Goal: Information Seeking & Learning: Learn about a topic

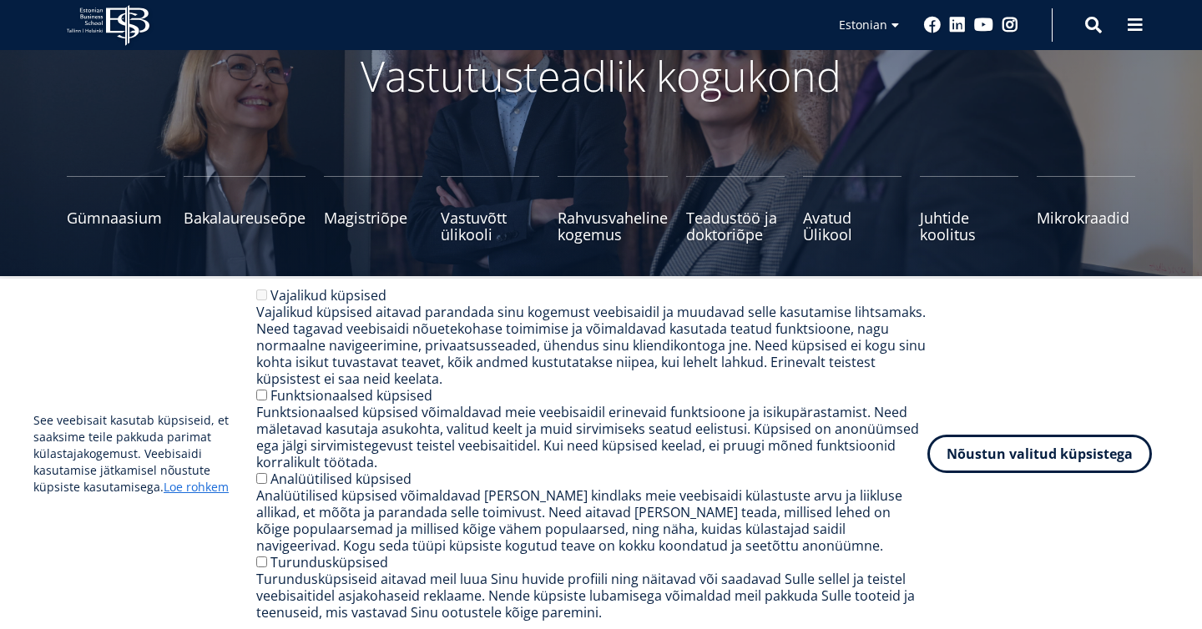
scroll to position [210, 0]
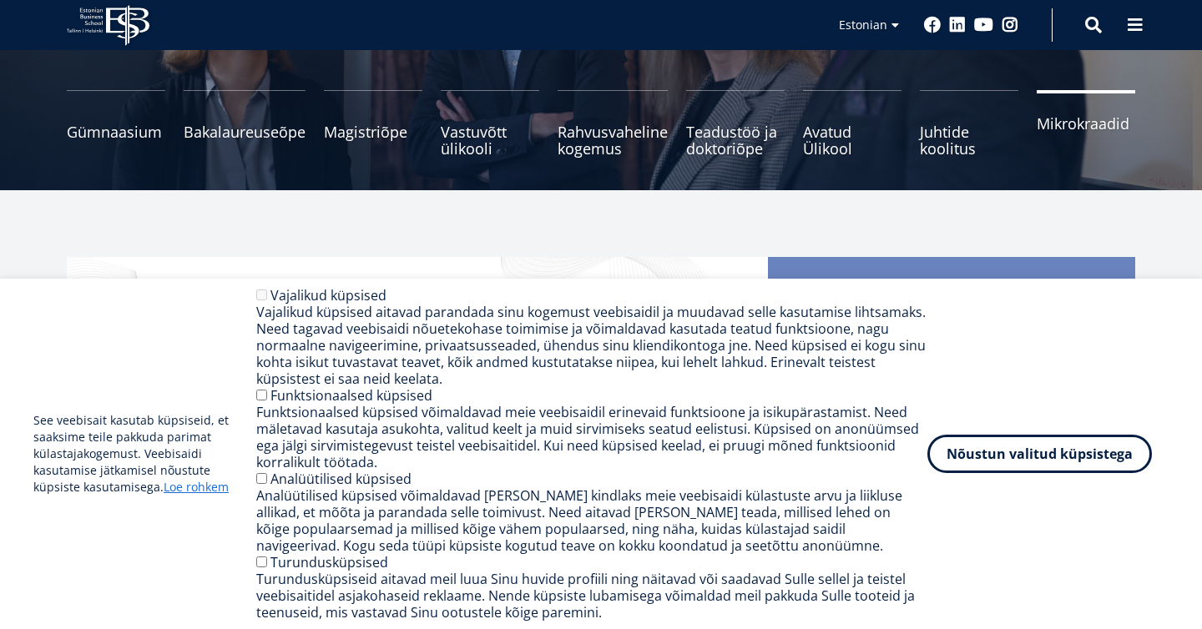
click at [1075, 129] on span "Mikrokraadid" at bounding box center [1086, 123] width 99 height 17
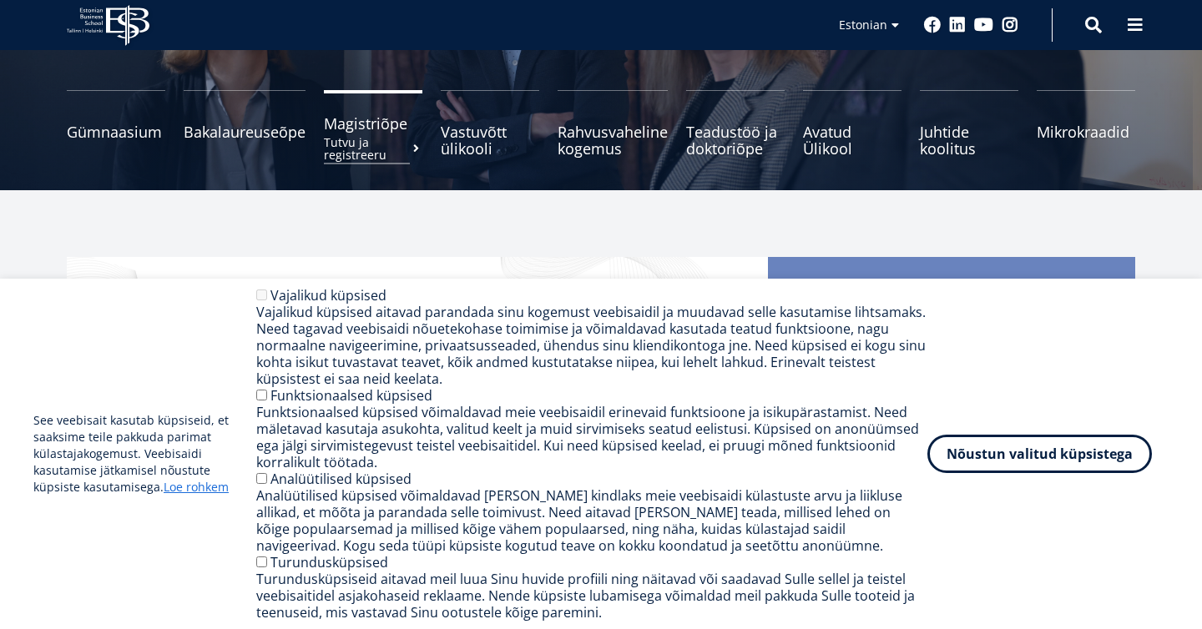
click at [356, 119] on span "Magistriõpe Tutvu ja registreeru" at bounding box center [373, 123] width 99 height 17
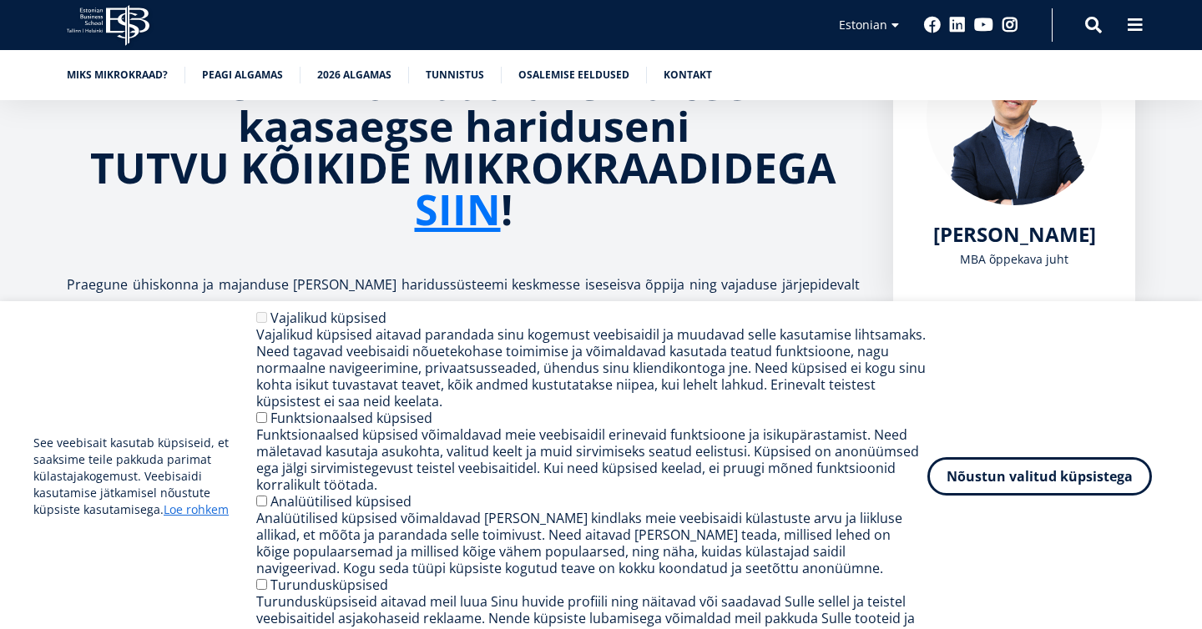
scroll to position [326, 0]
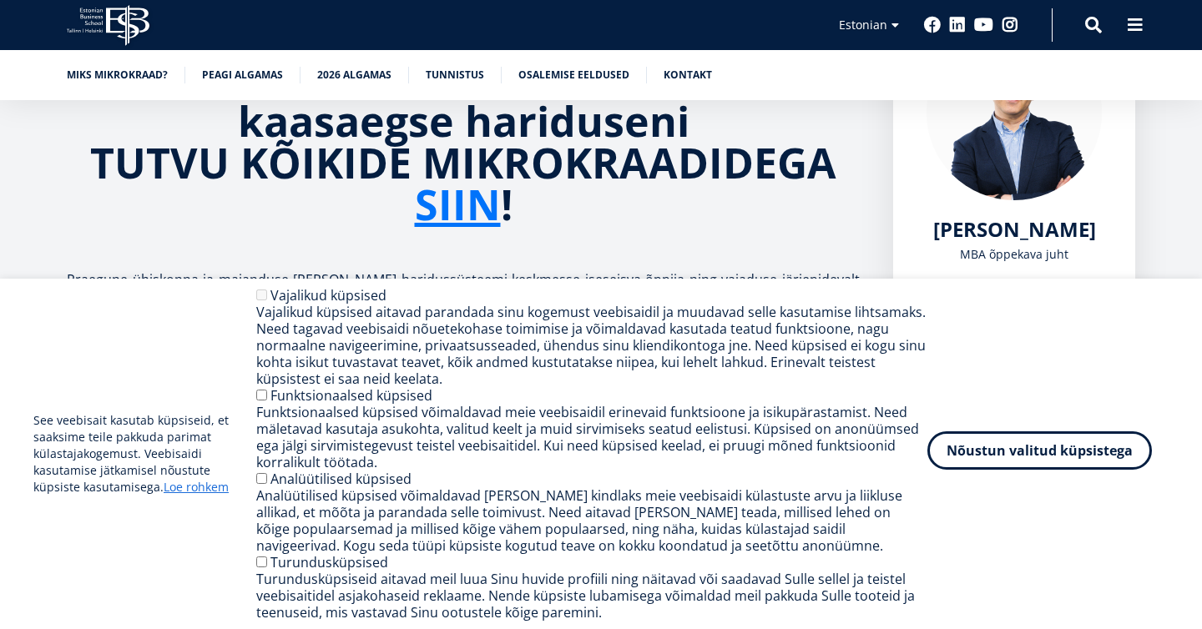
click at [950, 458] on button "Nõustun valitud küpsistega" at bounding box center [1040, 451] width 225 height 38
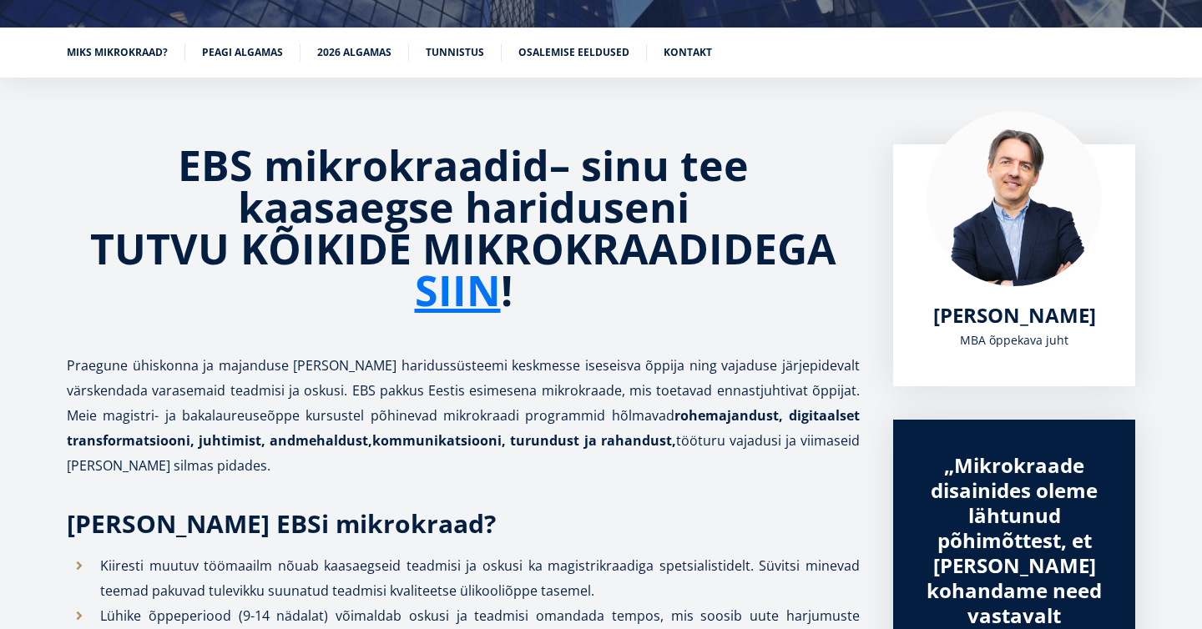
scroll to position [255, 0]
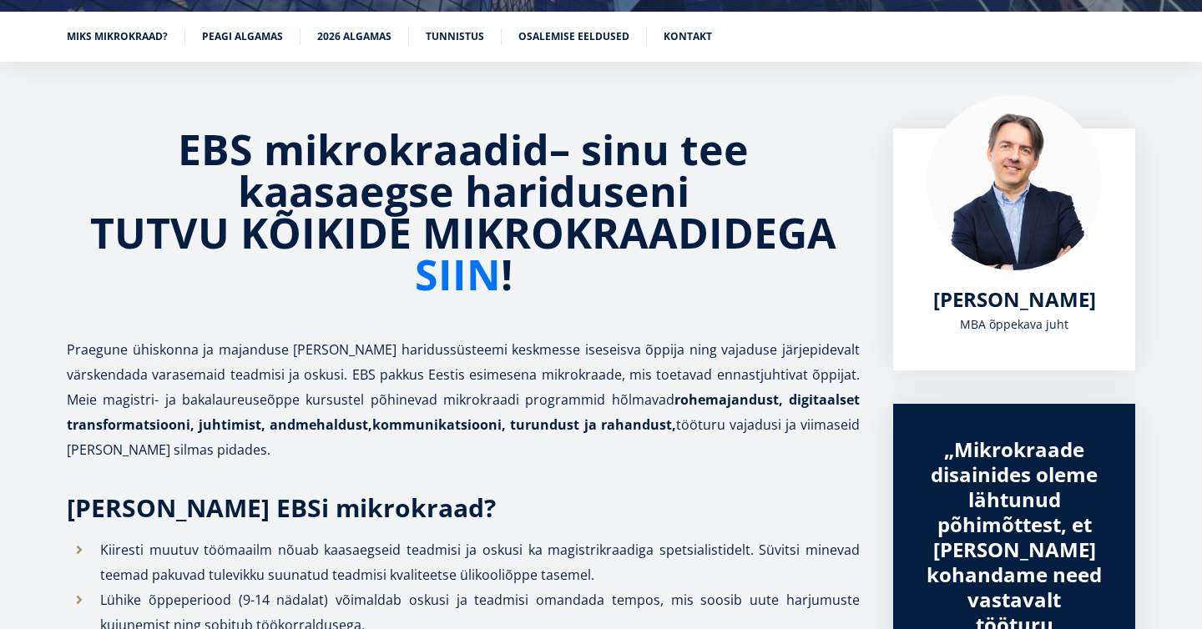
click at [459, 279] on link "SIIN" at bounding box center [458, 275] width 86 height 42
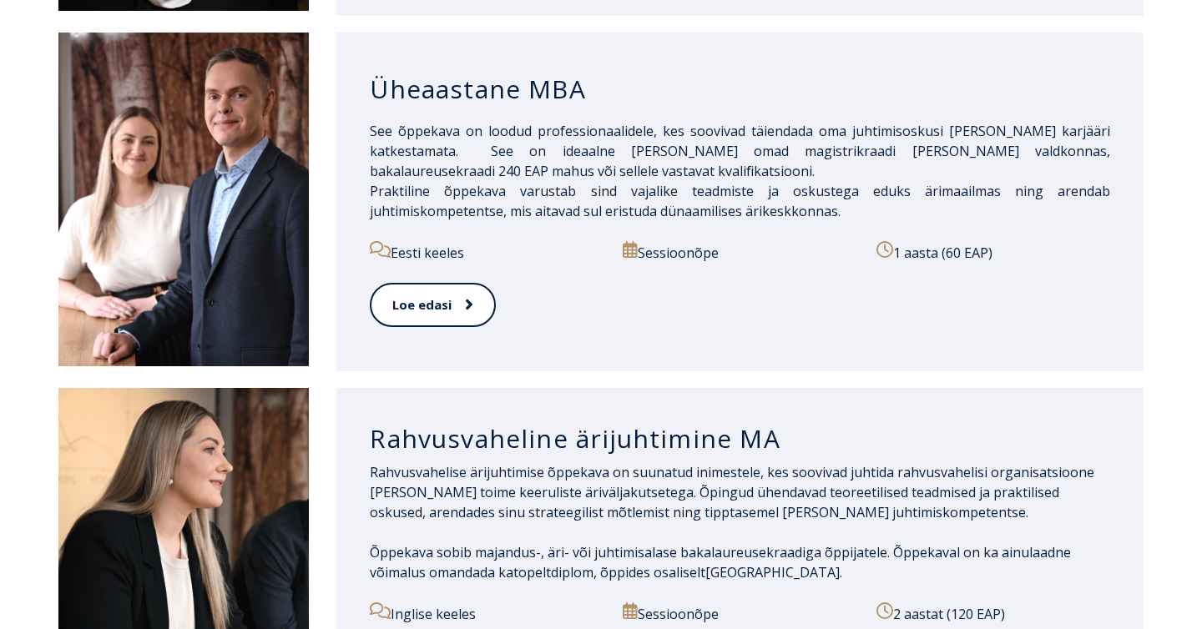
scroll to position [1600, 0]
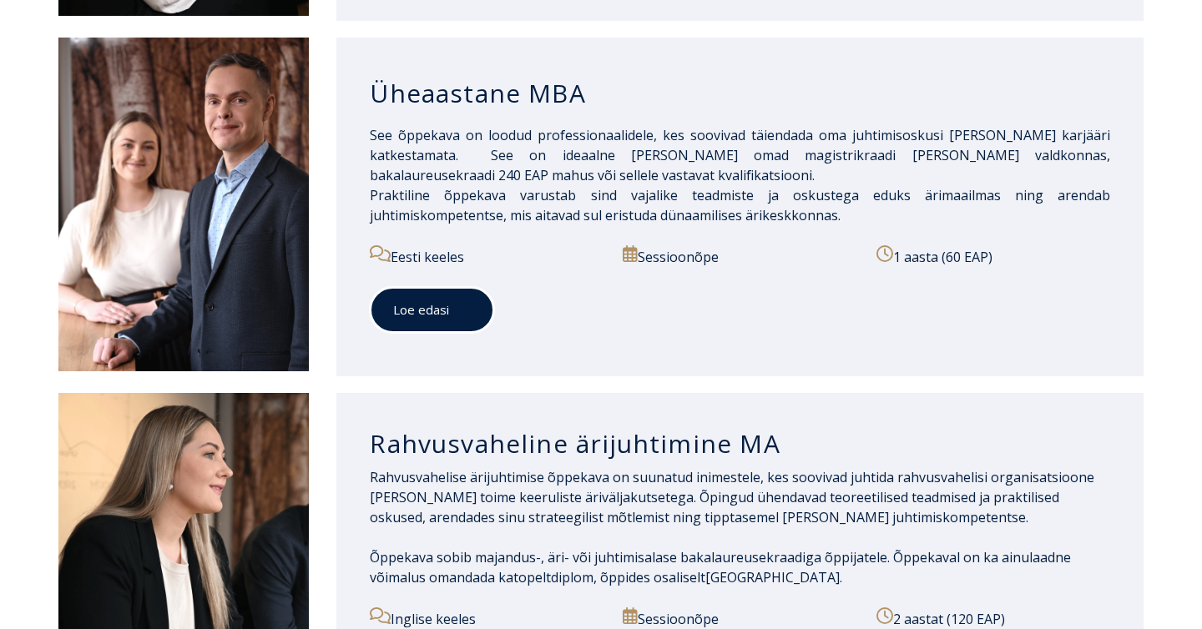
click at [458, 301] on span at bounding box center [460, 309] width 22 height 17
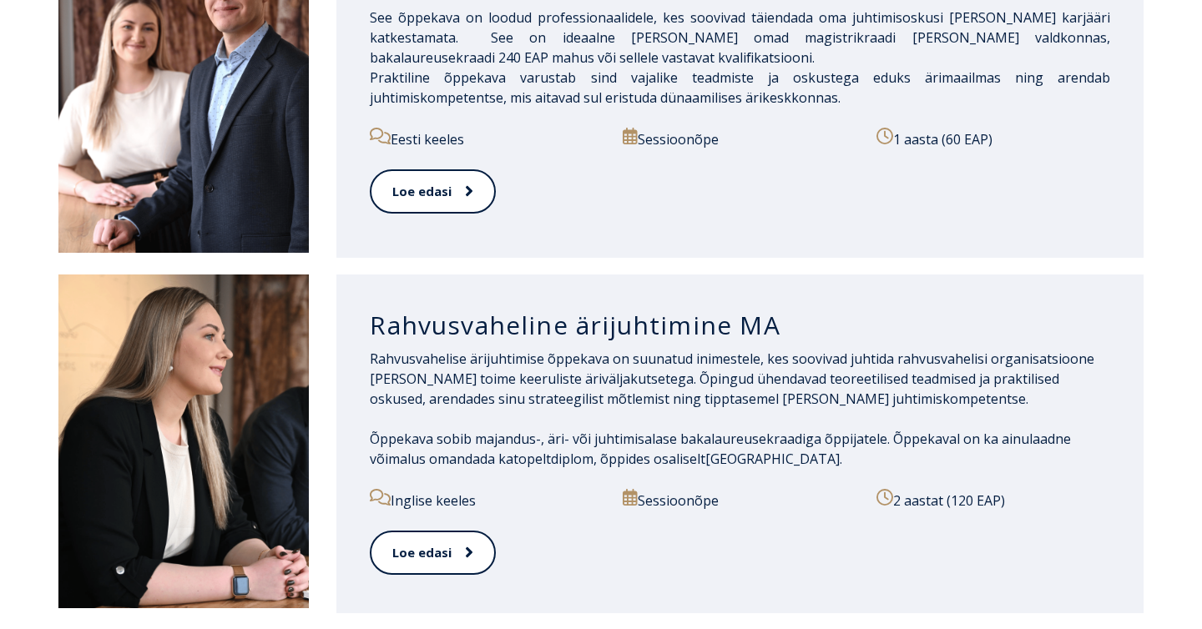
scroll to position [1768, 0]
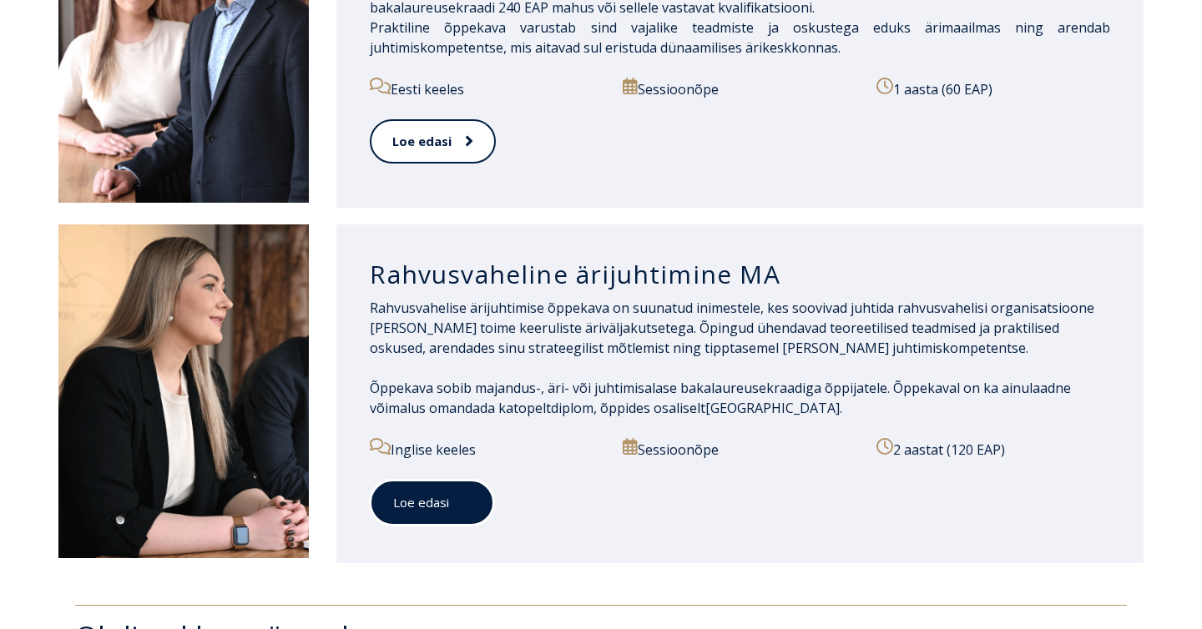
click at [445, 486] on link "Loe edasi" at bounding box center [432, 503] width 124 height 46
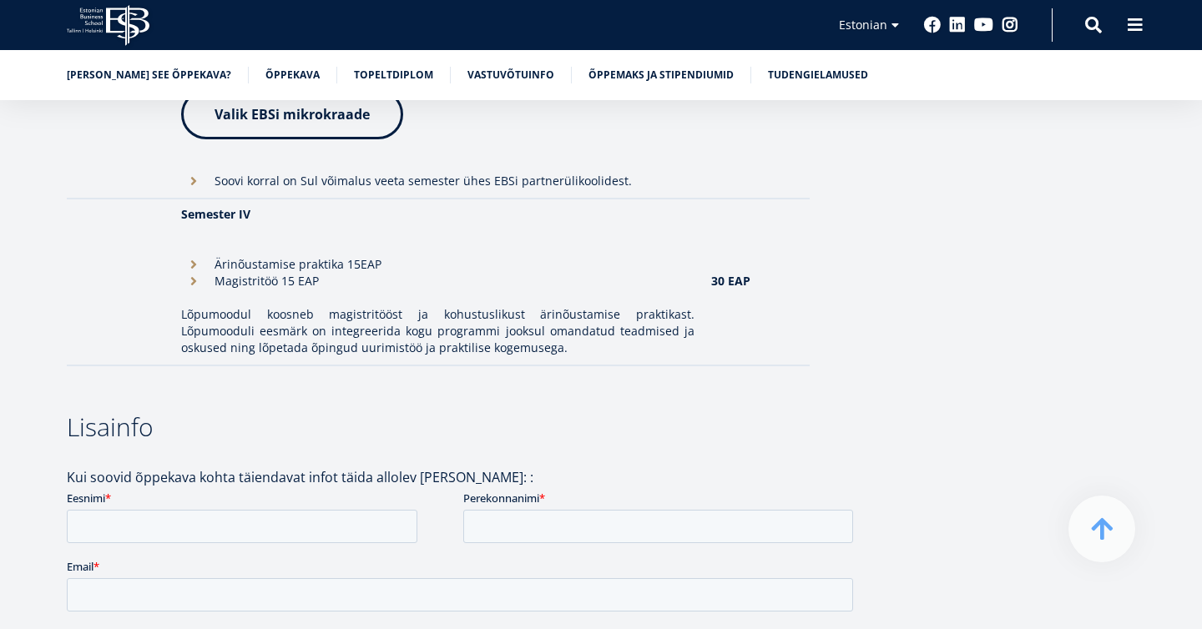
scroll to position [2239, 0]
